Goal: Task Accomplishment & Management: Complete application form

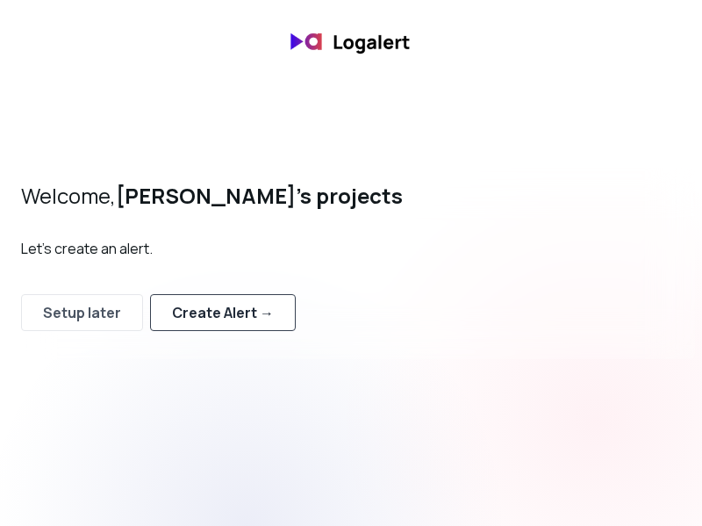
click at [240, 319] on div "Create Alert →" at bounding box center [223, 312] width 102 height 21
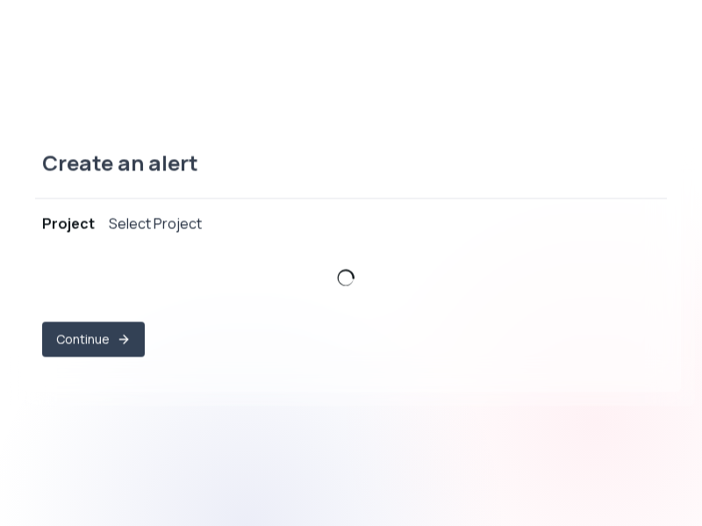
select select "prj_mM7vyTLtv7ABxz8HlFWPX0wh58g5"
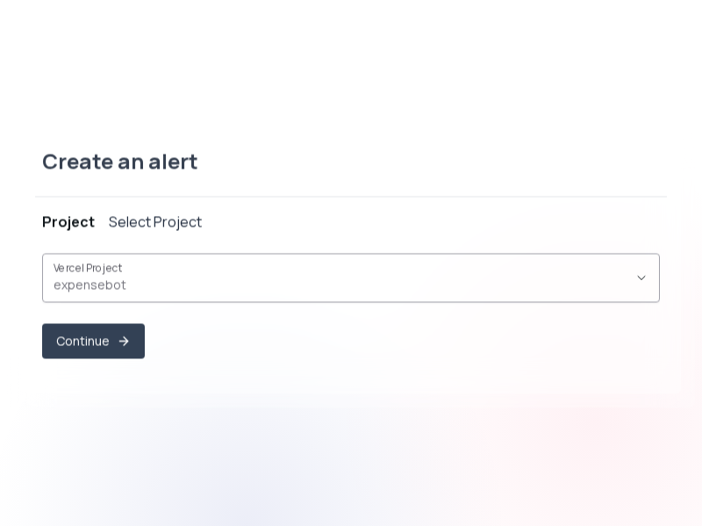
click at [182, 284] on span "expensebot ," at bounding box center [341, 285] width 574 height 18
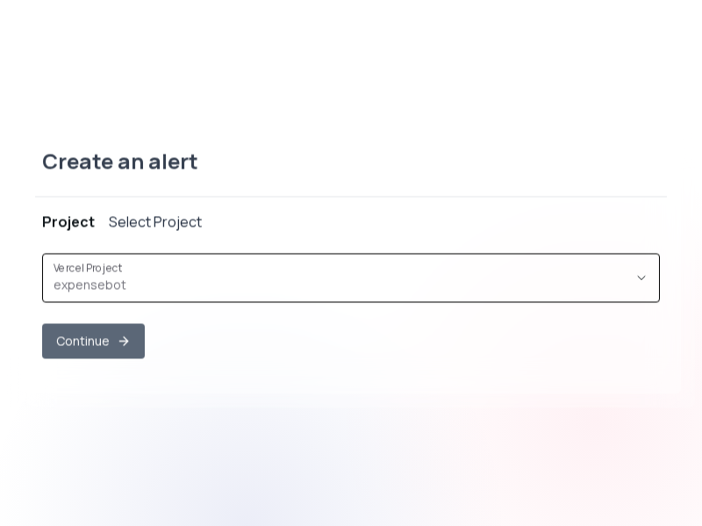
click at [98, 354] on button "Continue" at bounding box center [93, 340] width 103 height 35
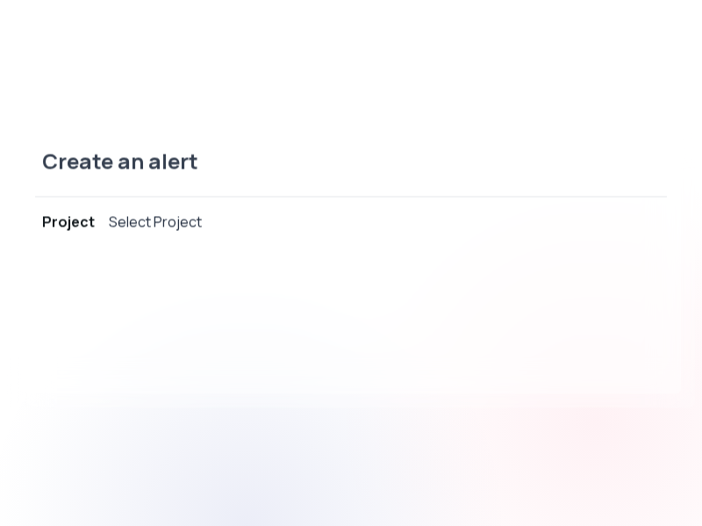
select select "message"
select select "CONTAINS"
select select "OR"
select select "message"
select select "CONTAINS"
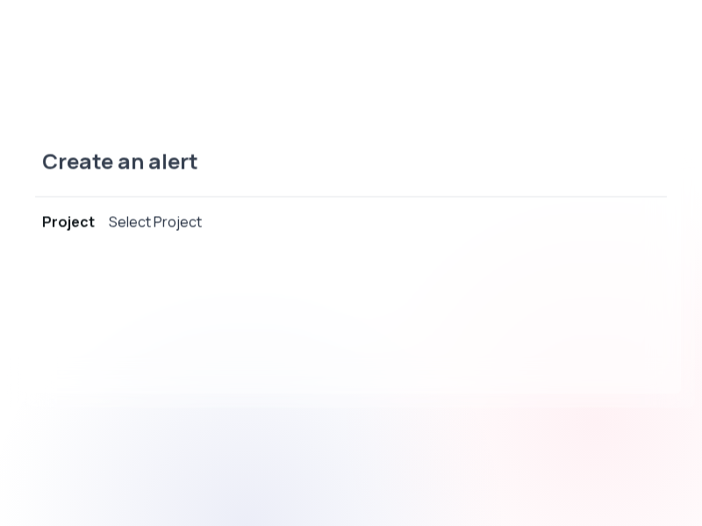
select select "AND"
select select "source"
select select "NOT_EQUALS"
select select "build"
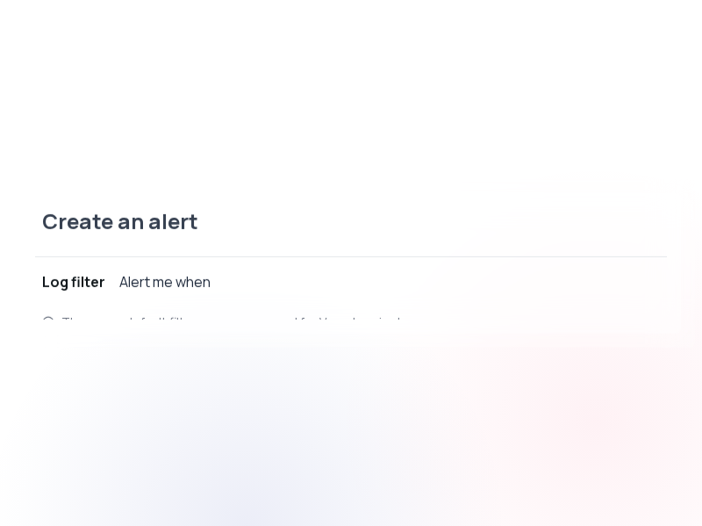
scroll to position [17, 0]
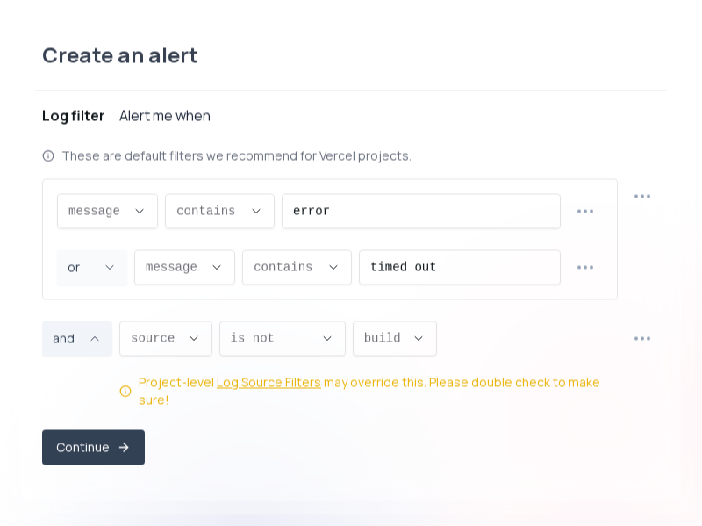
click at [75, 347] on span "and ," at bounding box center [67, 338] width 28 height 18
click at [75, 414] on span "or" at bounding box center [68, 420] width 25 height 18
type input "OR"
select select "OR"
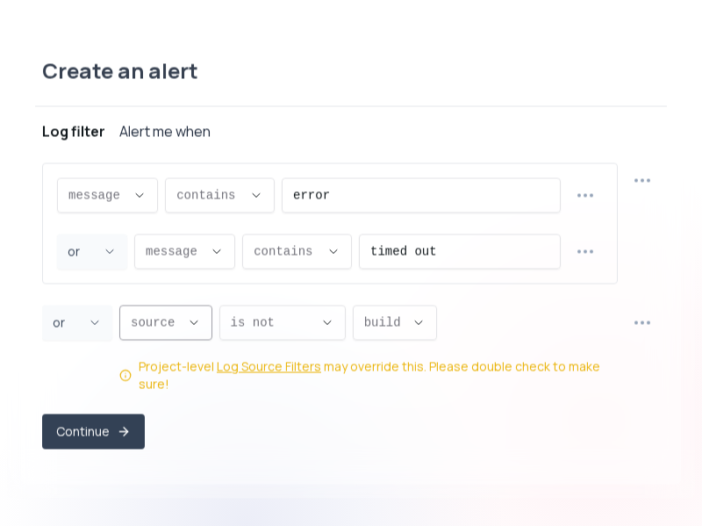
click at [194, 329] on icon "Descriptive Select" at bounding box center [194, 322] width 14 height 14
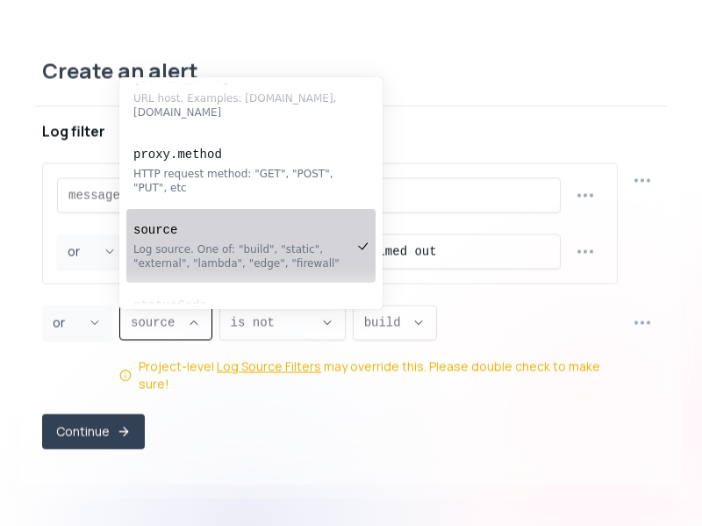
click at [25, 309] on div "Create an alert Project expensebot Log filter Alert me when message message mes…" at bounding box center [351, 262] width 660 height 441
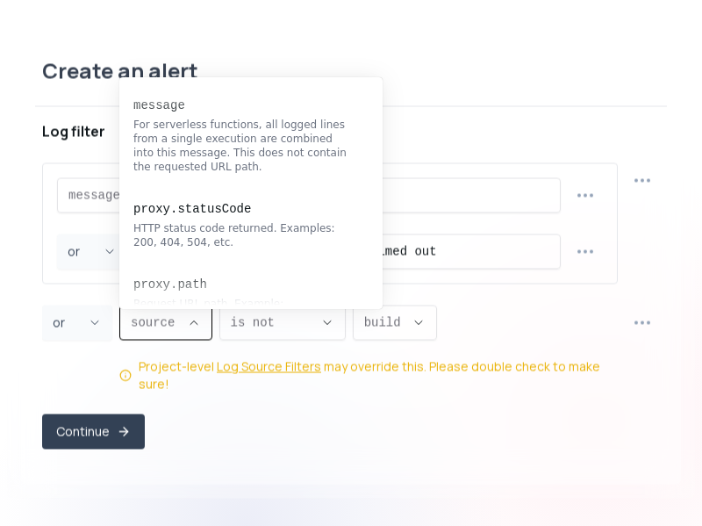
click at [165, 331] on span "source ," at bounding box center [155, 322] width 49 height 18
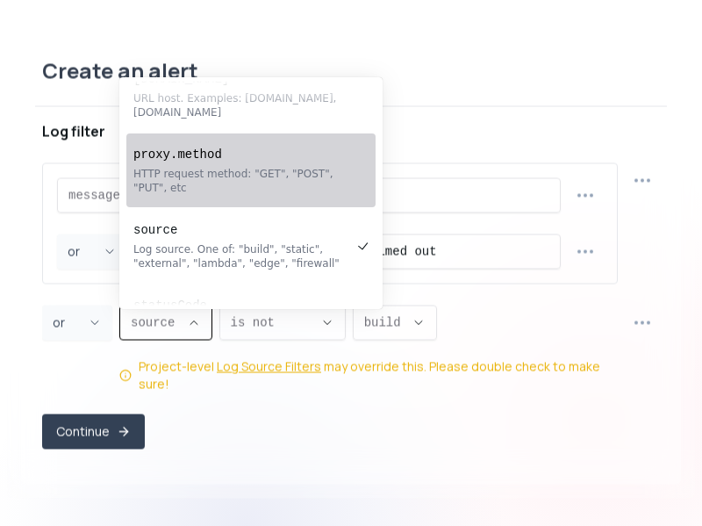
click at [183, 158] on pre "proxy.method" at bounding box center [242, 155] width 218 height 18
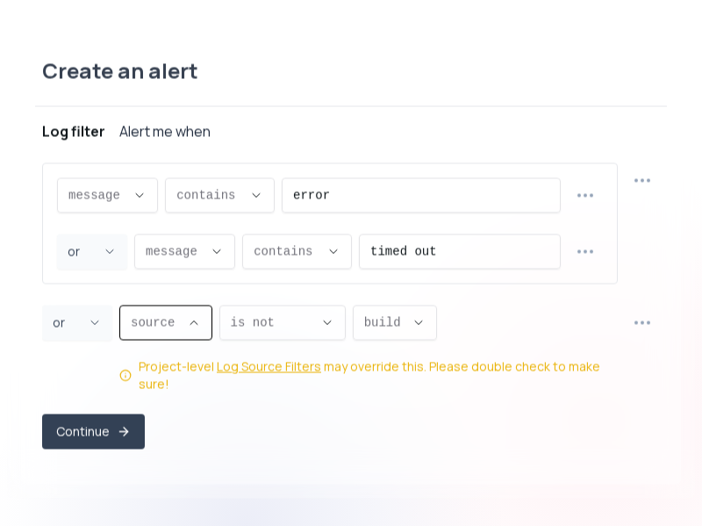
type input "proxy.method"
select select "proxy.method"
type input "GET"
select select "GET"
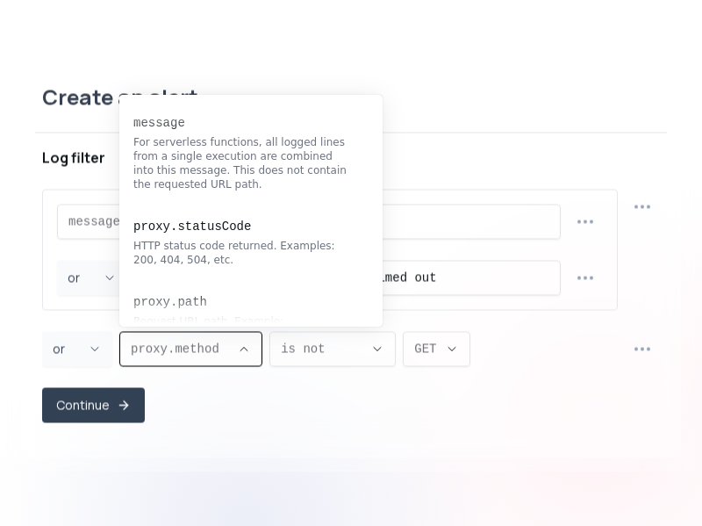
click at [186, 349] on span "proxy.method ," at bounding box center [180, 349] width 99 height 18
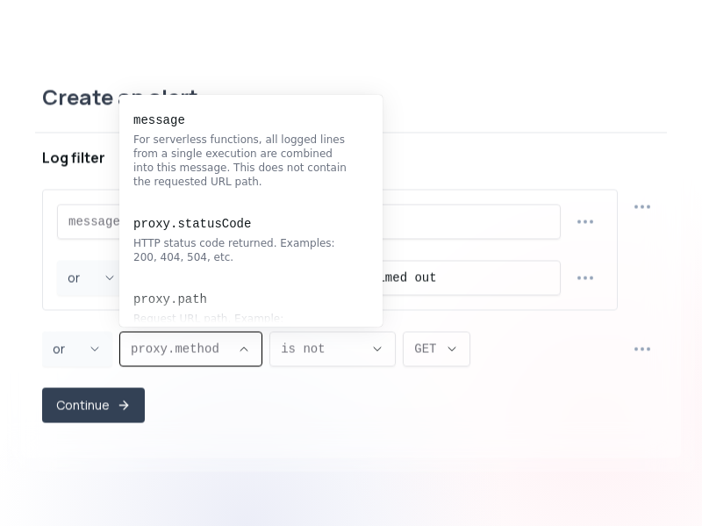
scroll to position [0, 0]
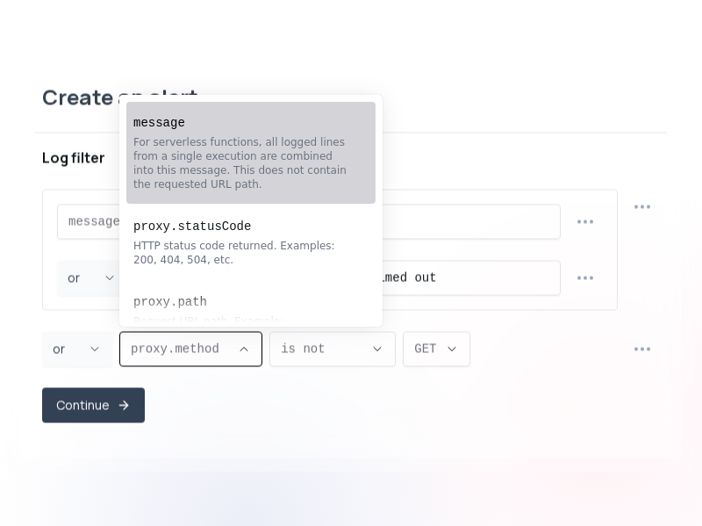
click at [196, 172] on div "For serverless functions, all logged lines from a single execution are combined…" at bounding box center [242, 163] width 218 height 56
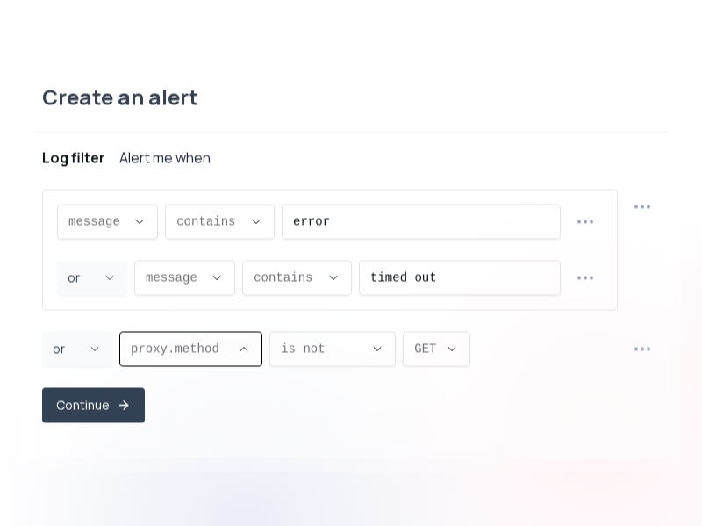
type input "message"
select select "message"
type input "CONTAINS"
select select "CONTAINS"
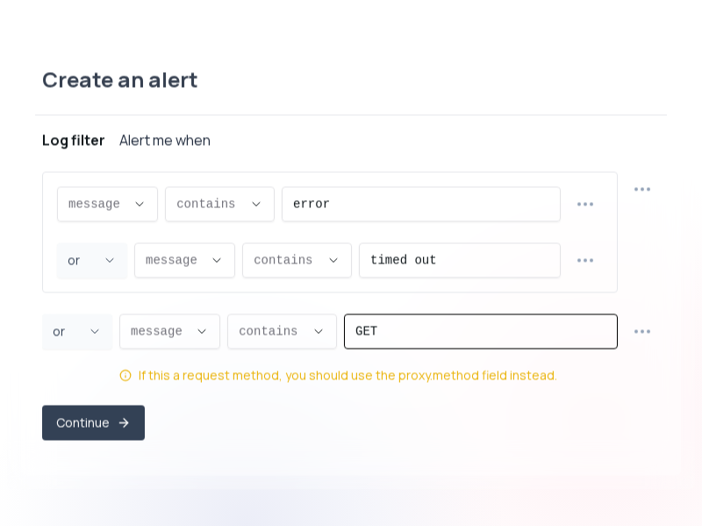
click at [415, 329] on input "GET" at bounding box center [480, 330] width 251 height 33
drag, startPoint x: 415, startPoint y: 329, endPoint x: 335, endPoint y: 327, distance: 79.9
click at [336, 327] on div "message message message proxy.statusCode proxy.path [DOMAIN_NAME] [DOMAIN_NAME]…" at bounding box center [368, 348] width 498 height 70
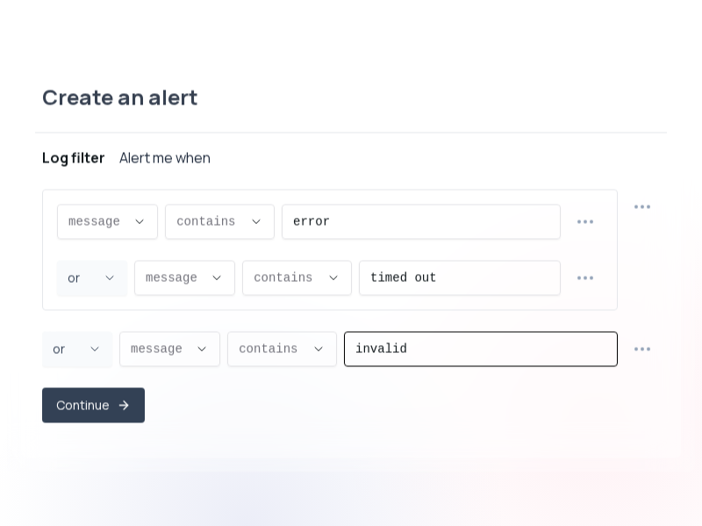
type input "invalid"
click at [355, 429] on div "message message message proxy.statusCode proxy.path [DOMAIN_NAME] [DOMAIN_NAME]…" at bounding box center [351, 312] width 618 height 261
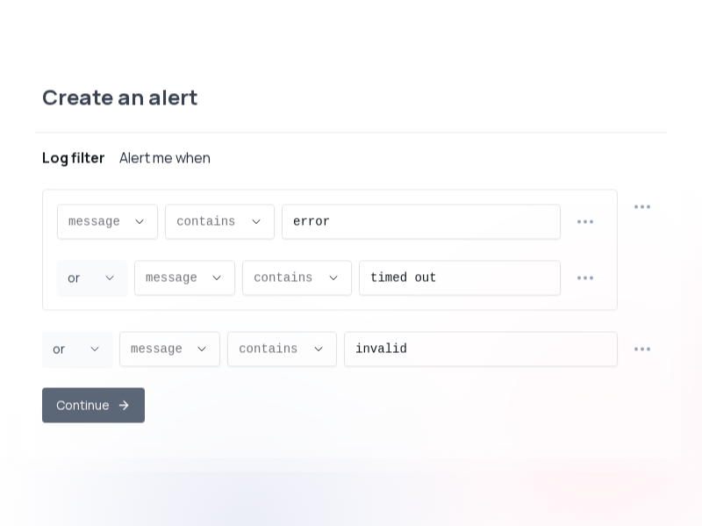
click at [89, 411] on button "Continue" at bounding box center [93, 404] width 103 height 35
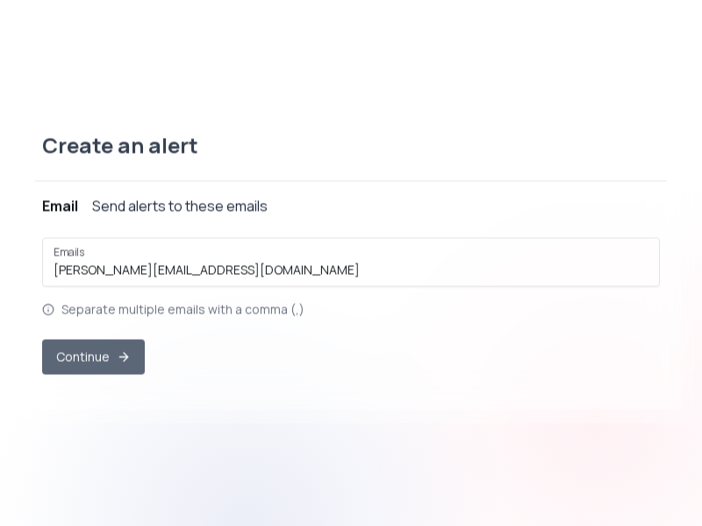
click at [102, 365] on button "Continue" at bounding box center [93, 356] width 103 height 35
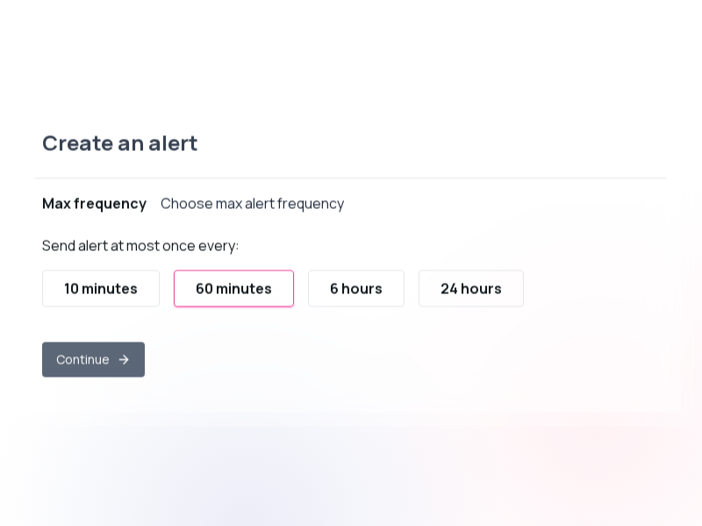
click at [109, 360] on button "Continue" at bounding box center [93, 358] width 103 height 35
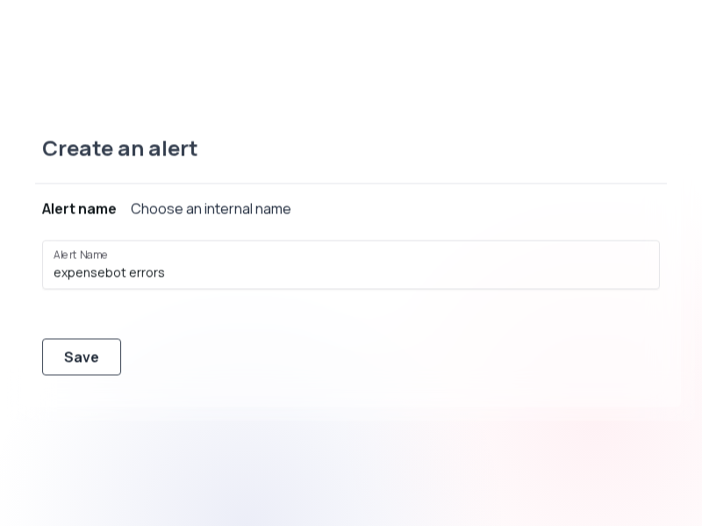
click at [97, 362] on button "Save" at bounding box center [81, 356] width 79 height 37
